Goal: Go to known website: Go to known website

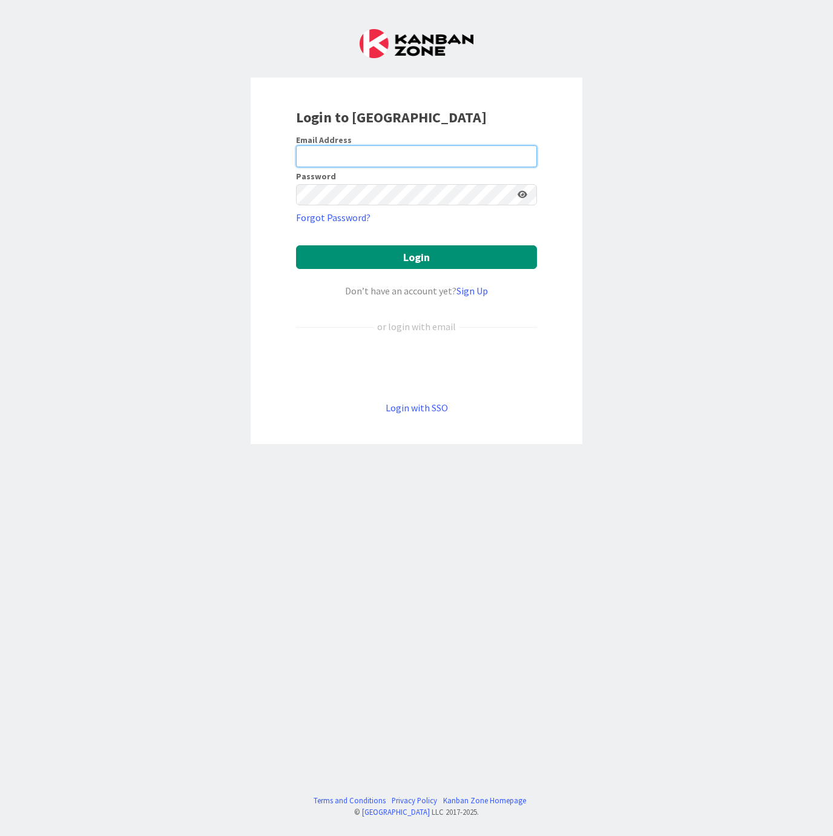
click at [316, 157] on input "email" at bounding box center [416, 156] width 241 height 22
type input "[EMAIL_ADDRESS][DOMAIN_NAME]"
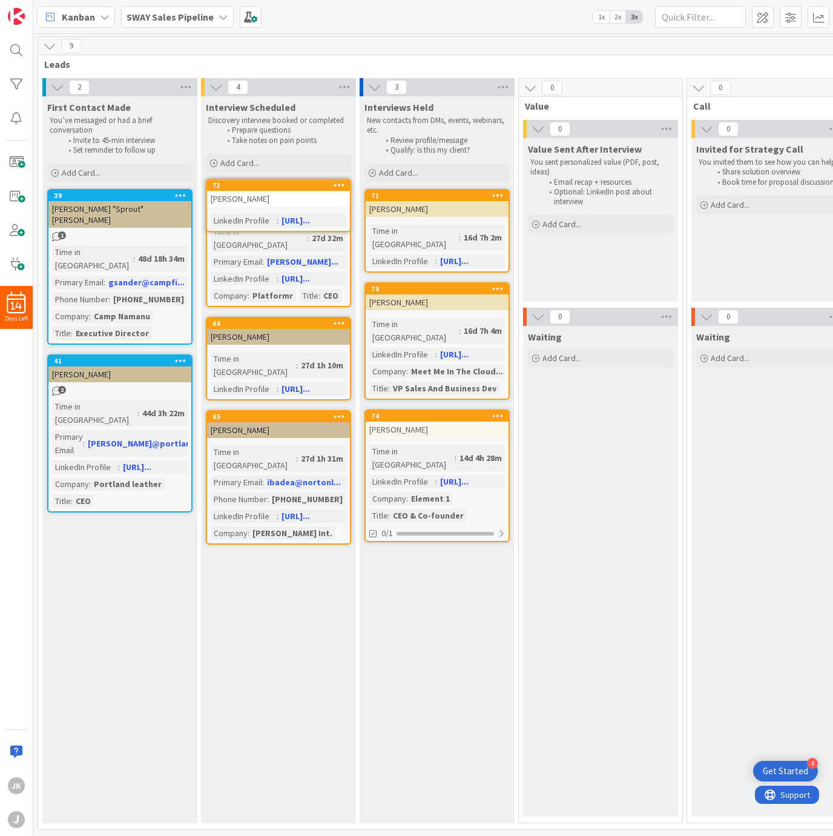
click at [0, 0] on link "[URL]..." at bounding box center [0, 0] width 0 height 0
